Goal: Contribute content

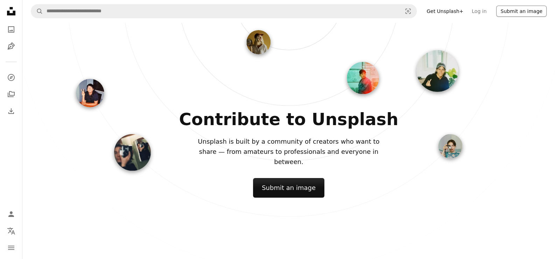
click at [527, 8] on button "Submit an image" at bounding box center [522, 11] width 50 height 11
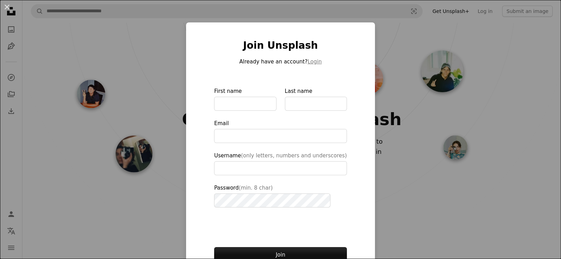
scroll to position [35, 0]
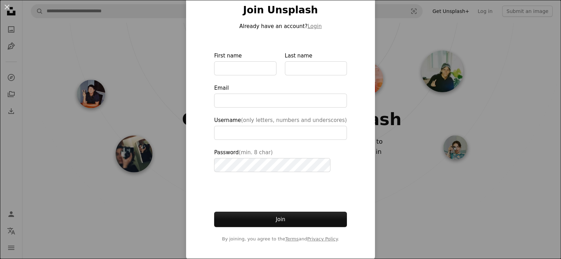
type input "**********"
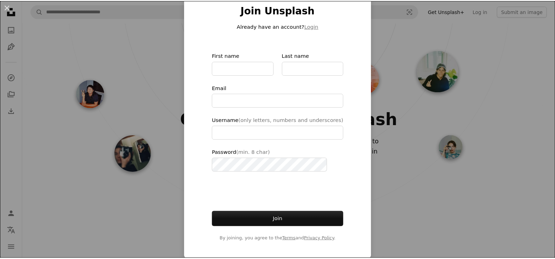
scroll to position [0, 0]
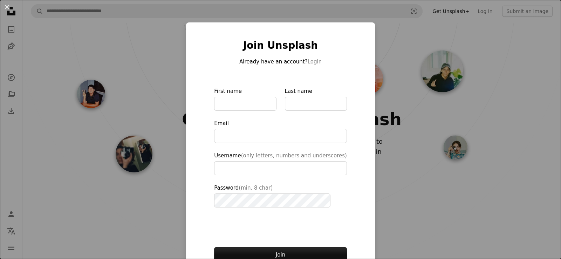
click at [116, 78] on div "An X shape Join Unsplash Already have an account? Login First name Last name Em…" at bounding box center [280, 129] width 561 height 259
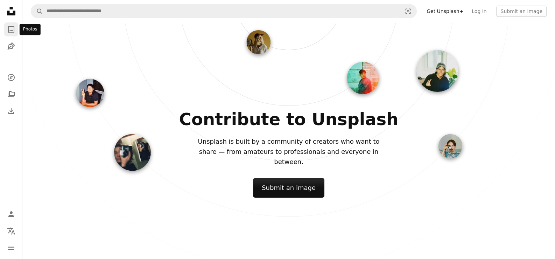
click at [10, 32] on icon "Photos" at bounding box center [11, 29] width 6 height 6
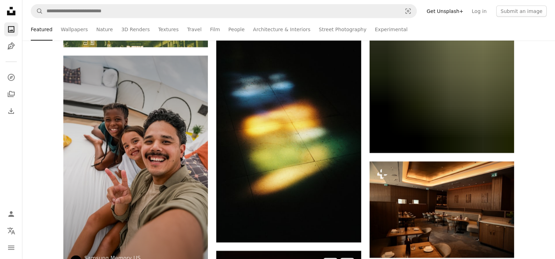
scroll to position [2206, 0]
